Goal: Transaction & Acquisition: Purchase product/service

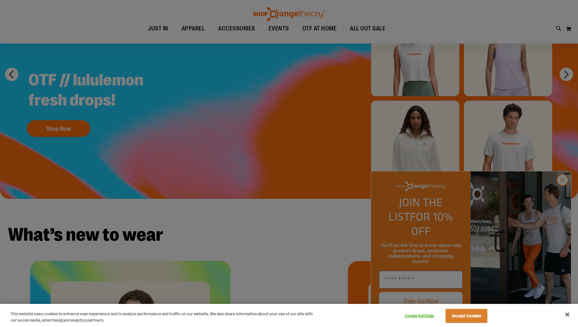
scroll to position [79, 0]
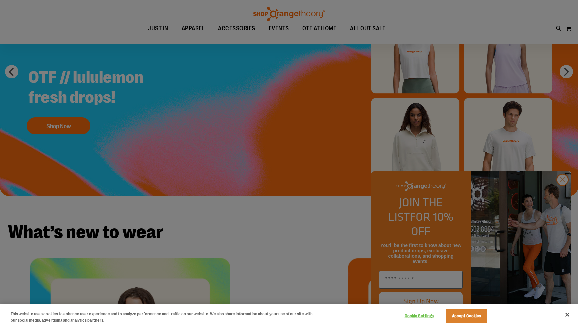
click at [560, 194] on div at bounding box center [289, 163] width 578 height 327
click at [462, 317] on button "Accept Cookies" at bounding box center [466, 316] width 42 height 14
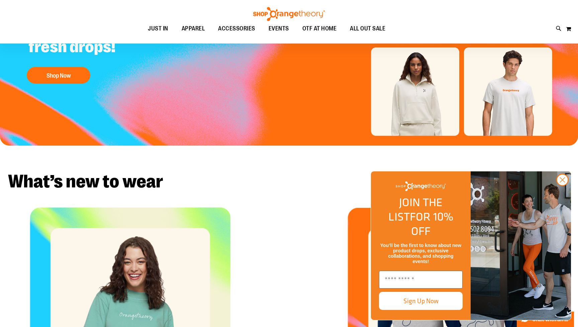
scroll to position [141, 0]
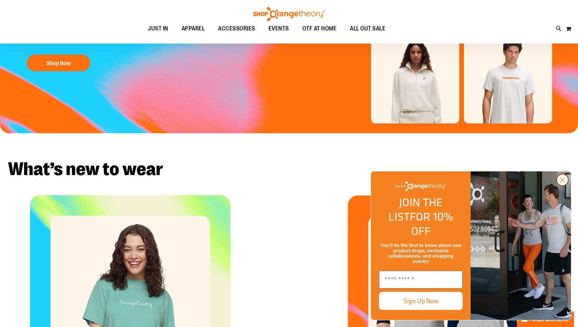
click at [562, 182] on icon "Close dialog" at bounding box center [562, 180] width 5 height 5
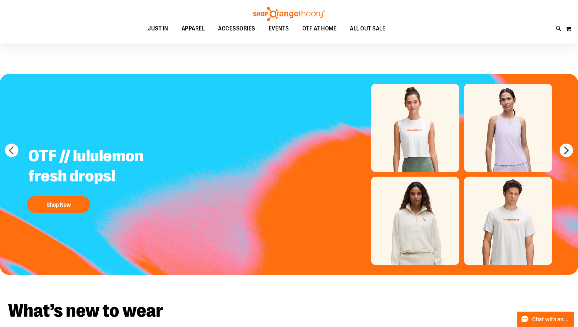
scroll to position [0, 0]
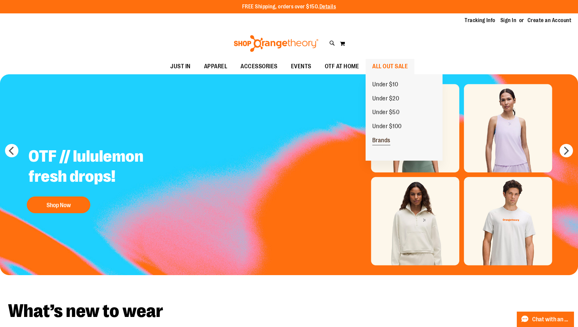
click at [384, 140] on span "Brands" at bounding box center [381, 141] width 18 height 8
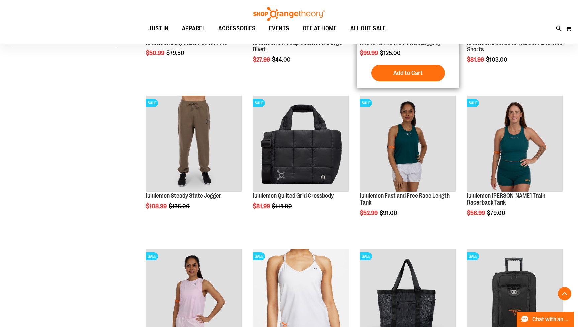
scroll to position [226, 0]
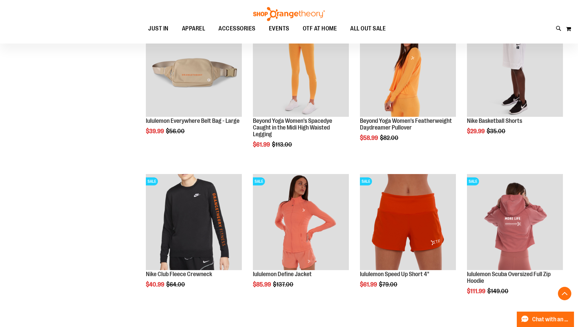
scroll to position [628, 0]
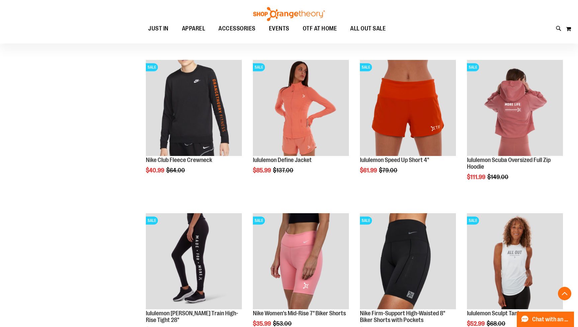
scroll to position [690, 0]
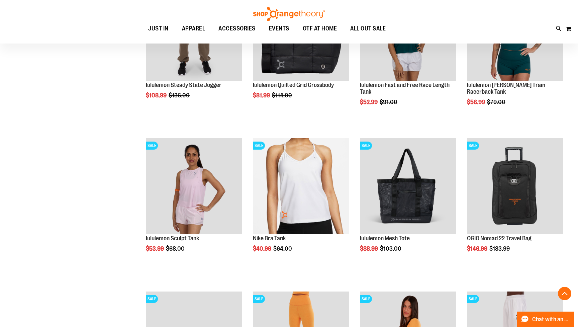
scroll to position [304, 0]
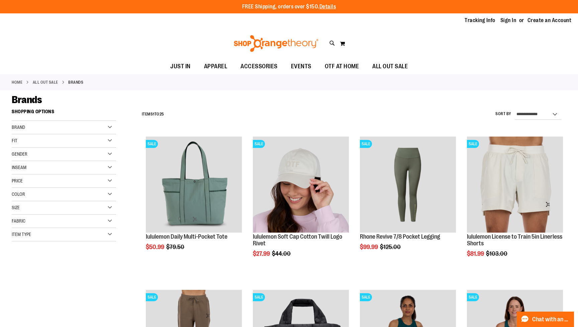
click at [24, 153] on span "Gender" at bounding box center [20, 153] width 16 height 5
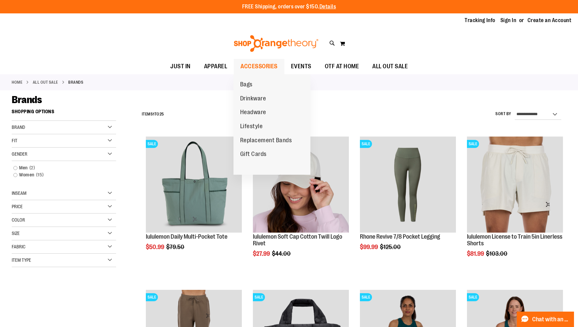
click at [259, 63] on span "ACCESSORIES" at bounding box center [258, 66] width 37 height 15
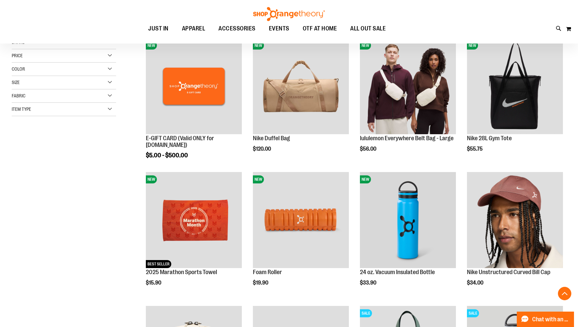
scroll to position [101, 0]
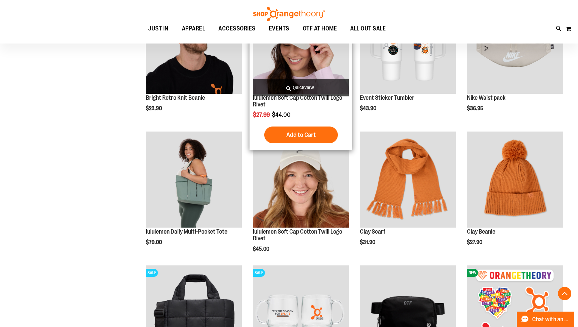
scroll to position [540, 0]
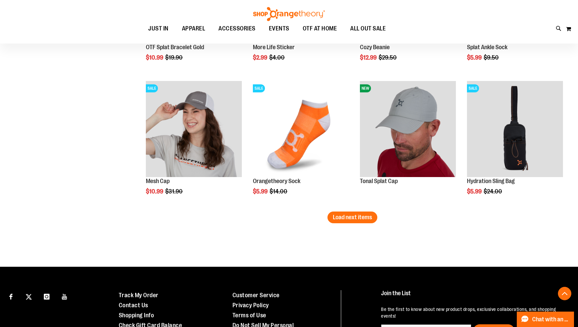
scroll to position [1124, 0]
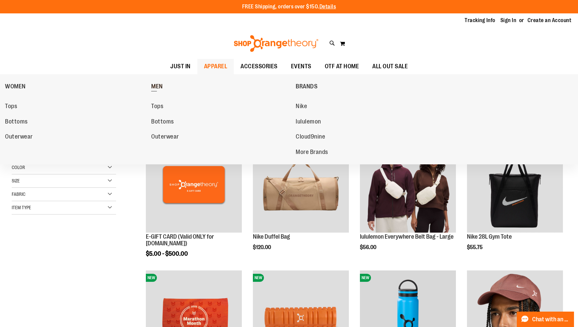
click at [158, 86] on span "MEN" at bounding box center [157, 87] width 12 height 8
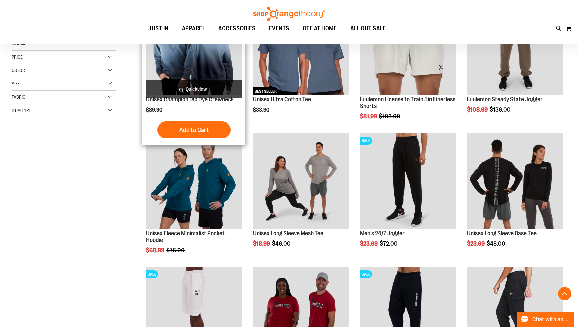
scroll to position [137, 0]
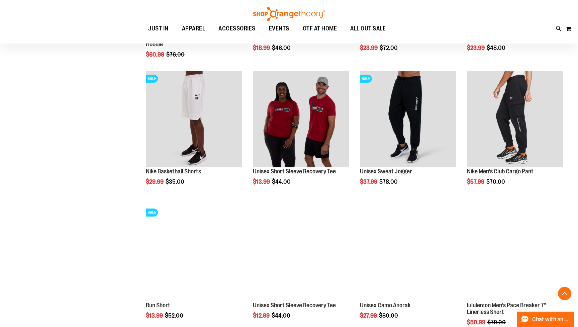
scroll to position [333, 0]
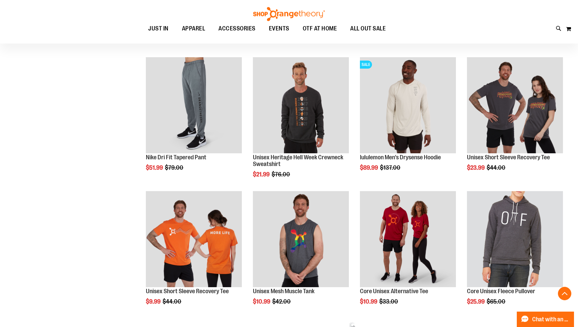
scroll to position [614, 0]
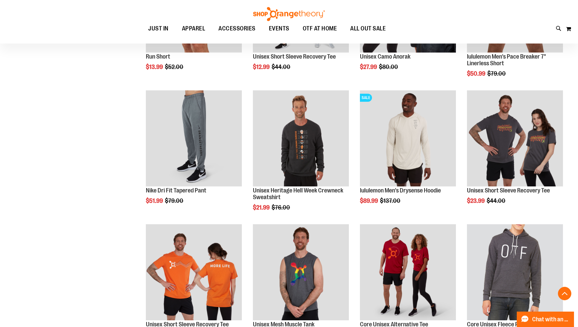
scroll to position [583, 0]
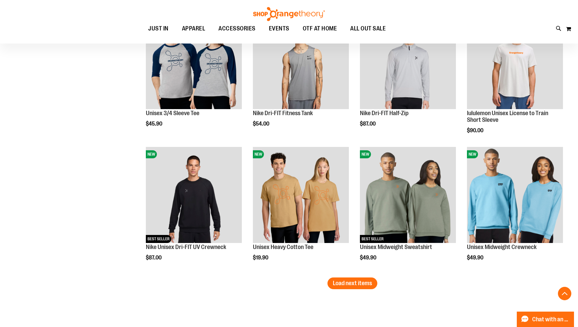
scroll to position [1065, 0]
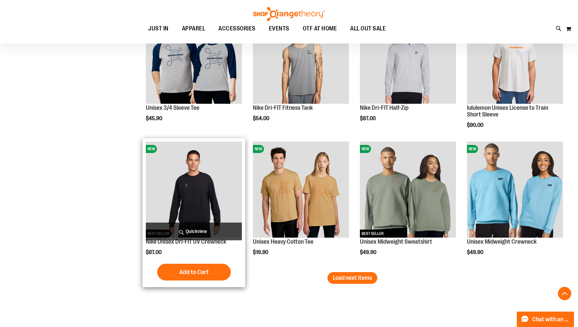
click at [193, 198] on img "product" at bounding box center [194, 189] width 96 height 96
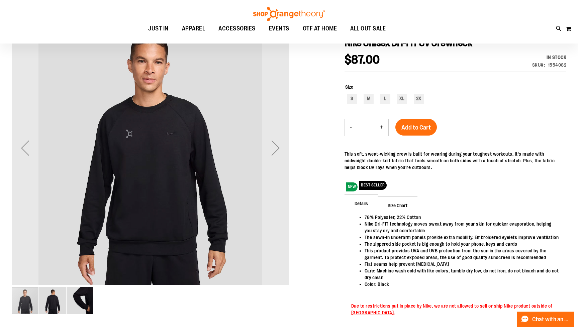
scroll to position [90, 0]
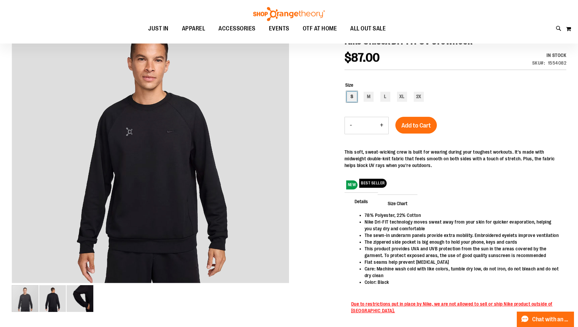
click at [353, 98] on div "S" at bounding box center [352, 97] width 10 height 10
type input "***"
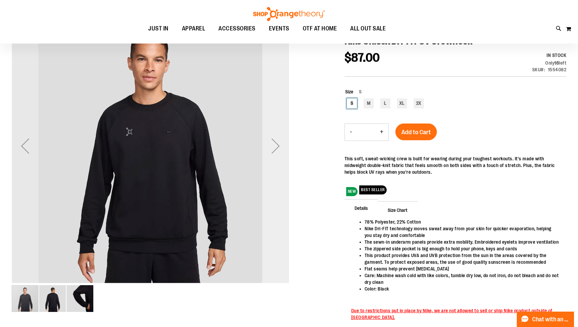
click at [278, 143] on div "Next" at bounding box center [275, 145] width 27 height 27
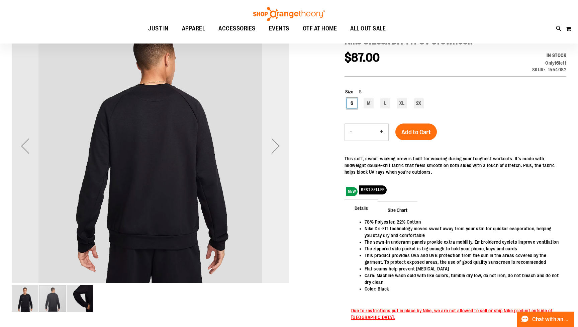
click at [278, 143] on div "Next" at bounding box center [275, 145] width 27 height 27
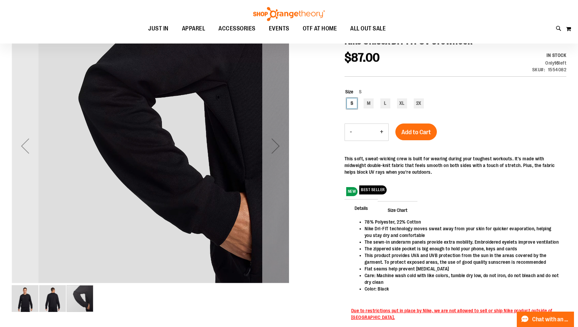
click at [278, 143] on div "Next" at bounding box center [275, 145] width 27 height 27
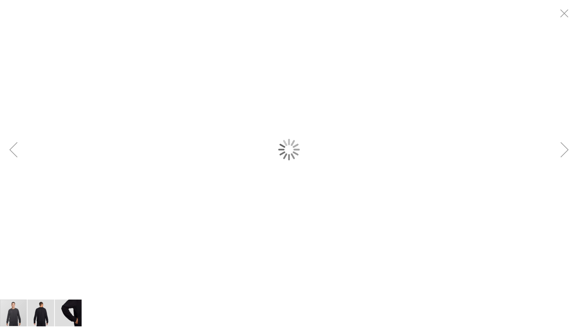
scroll to position [0, 0]
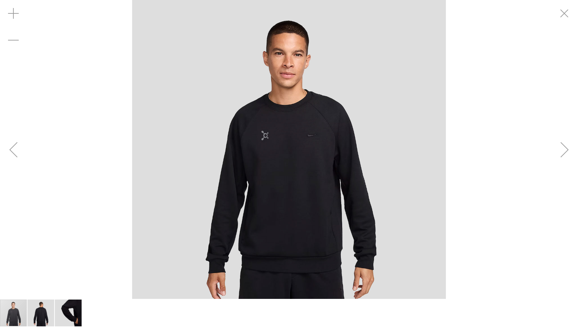
click at [67, 312] on img "image 3 of 3" at bounding box center [68, 312] width 27 height 27
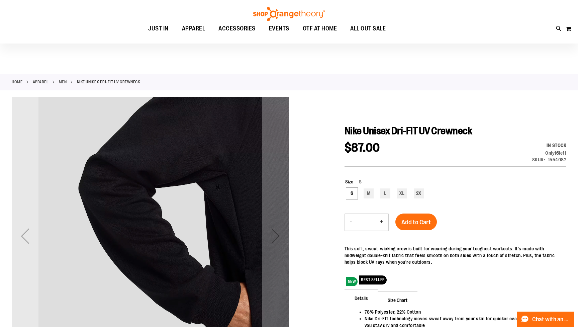
scroll to position [31, 0]
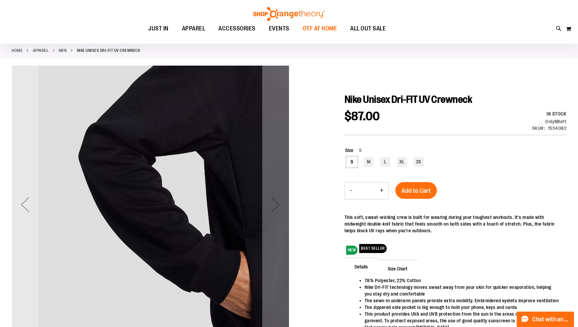
click at [316, 31] on span "OTF AT HOME" at bounding box center [320, 28] width 34 height 15
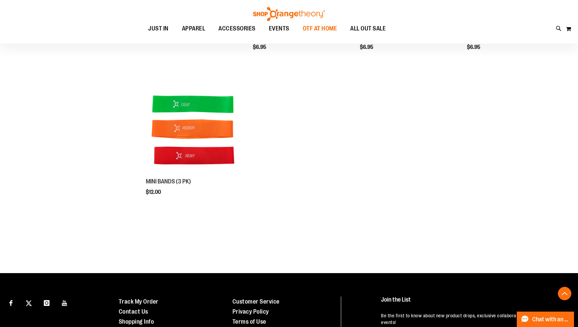
scroll to position [205, 0]
